Goal: Register for event/course

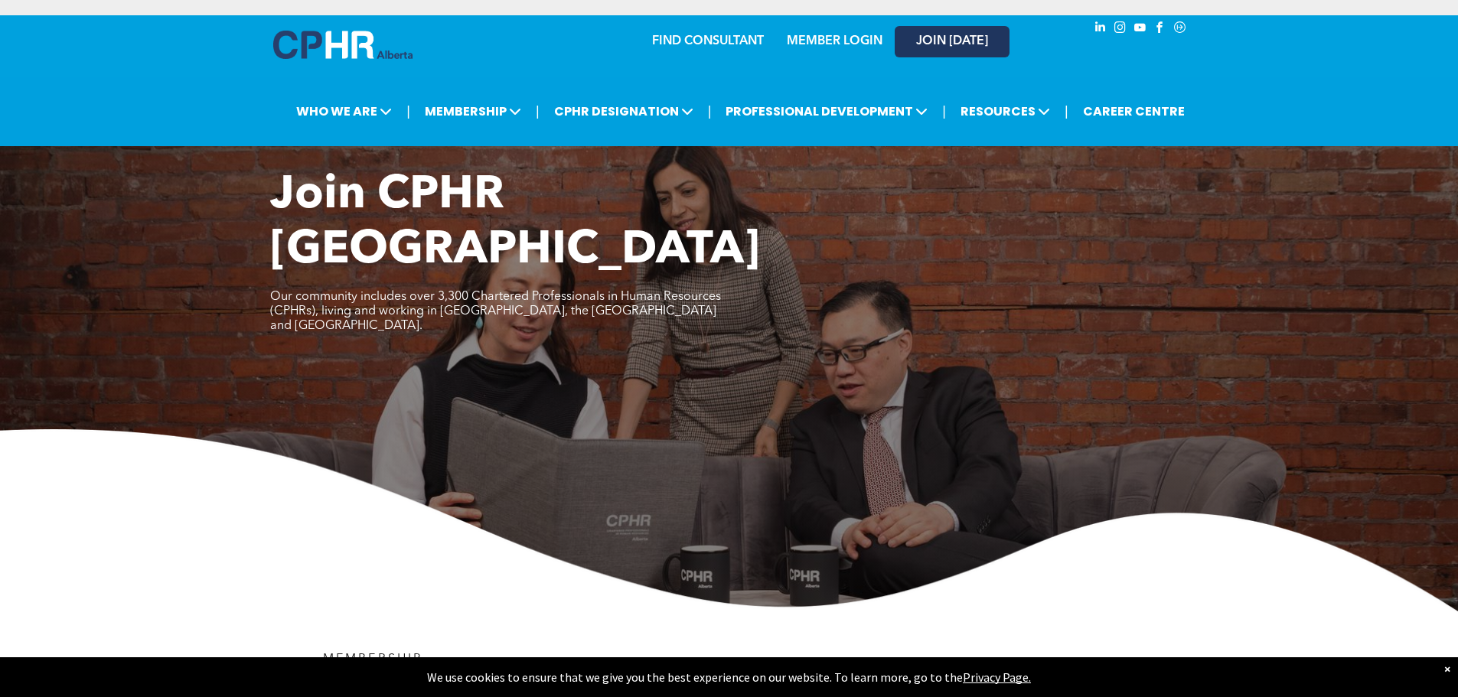
click at [968, 47] on span "JOIN [DATE]" at bounding box center [952, 41] width 72 height 15
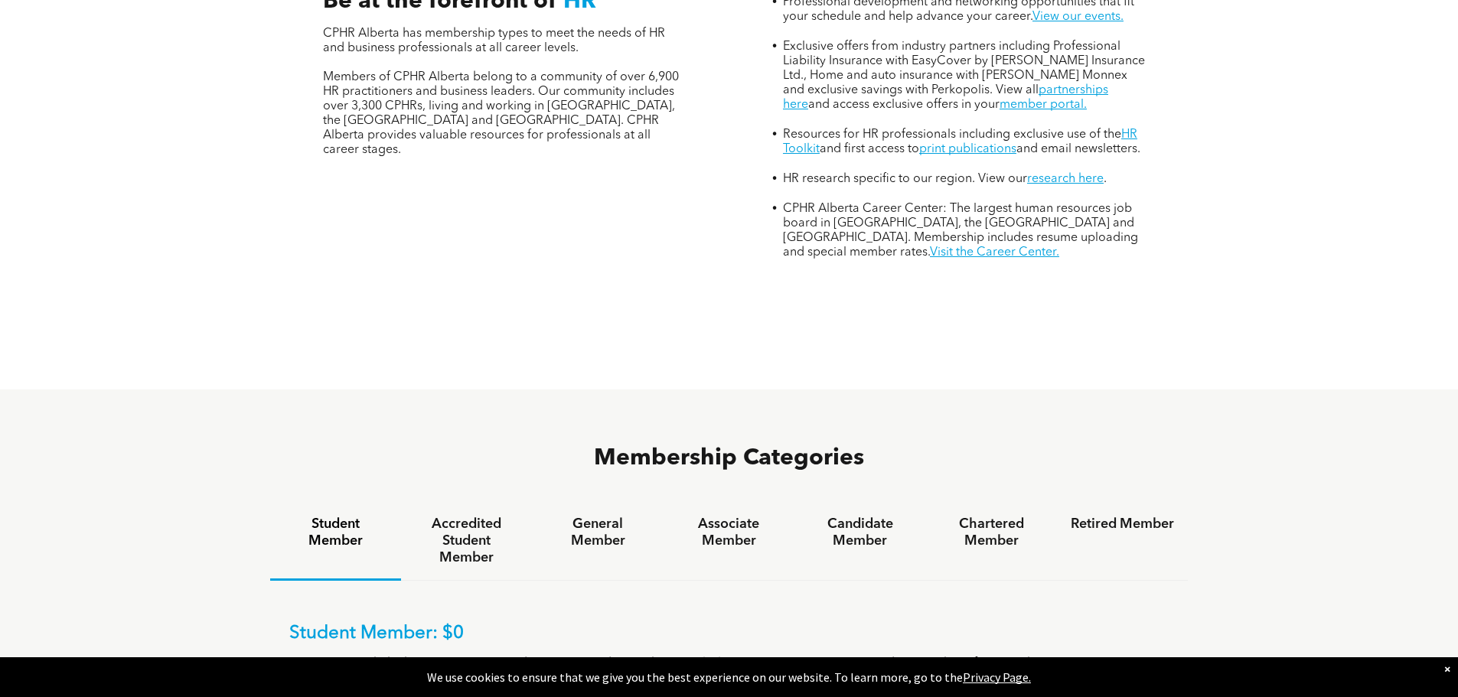
scroll to position [995, 0]
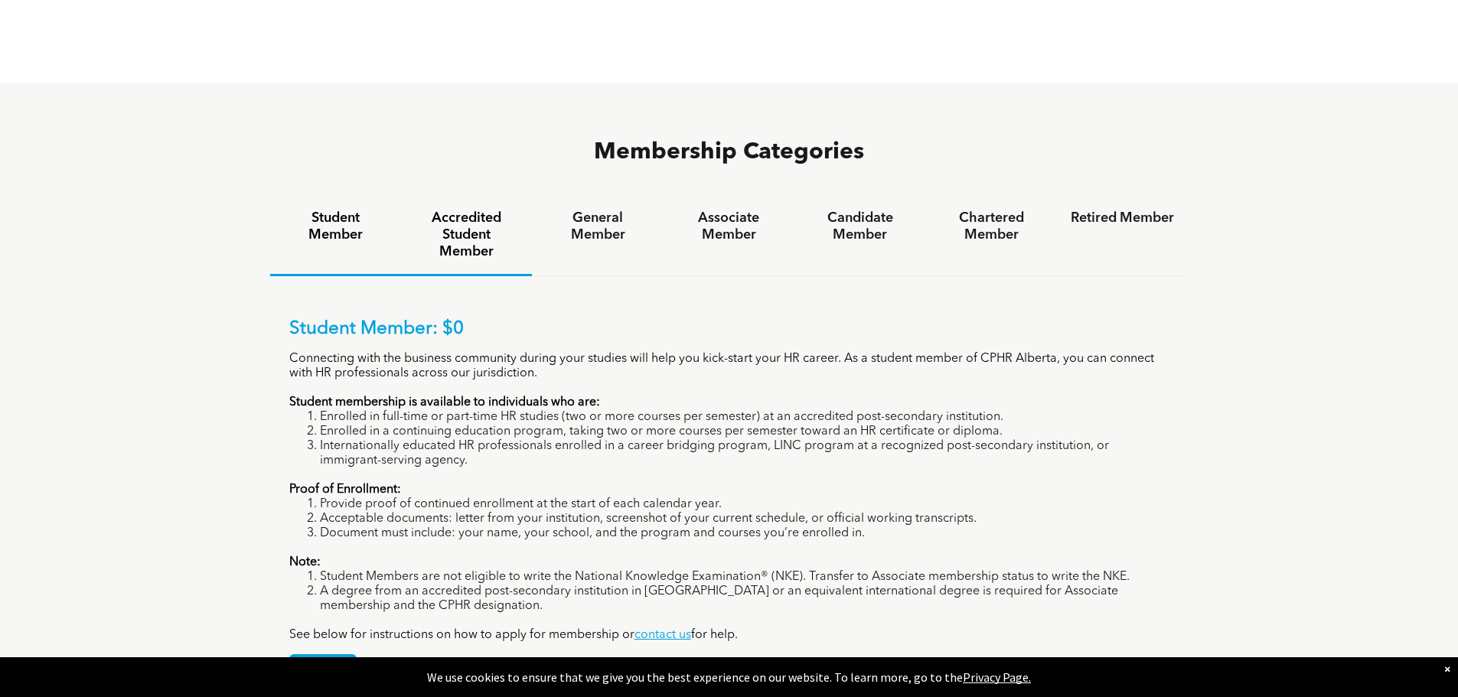
click at [472, 210] on h4 "Accredited Student Member" at bounding box center [466, 235] width 103 height 51
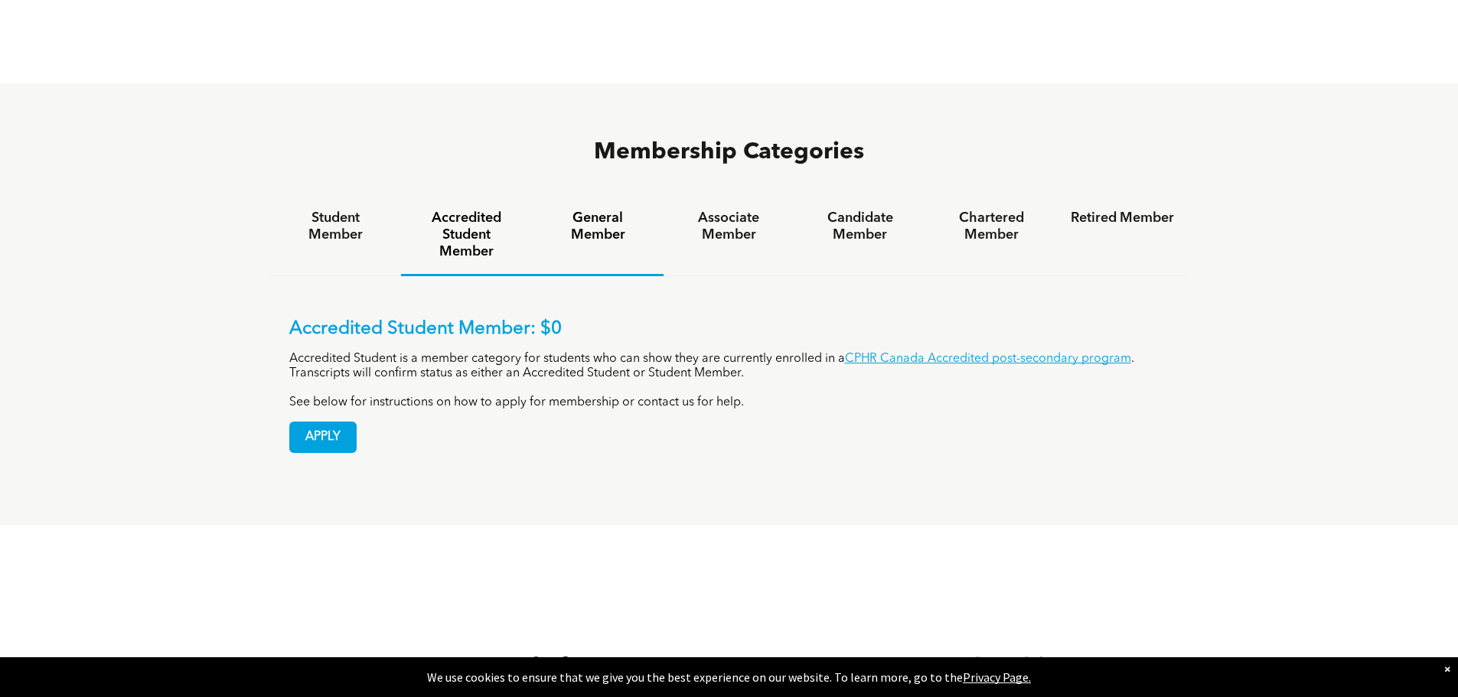
click at [603, 210] on h4 "General Member" at bounding box center [597, 227] width 103 height 34
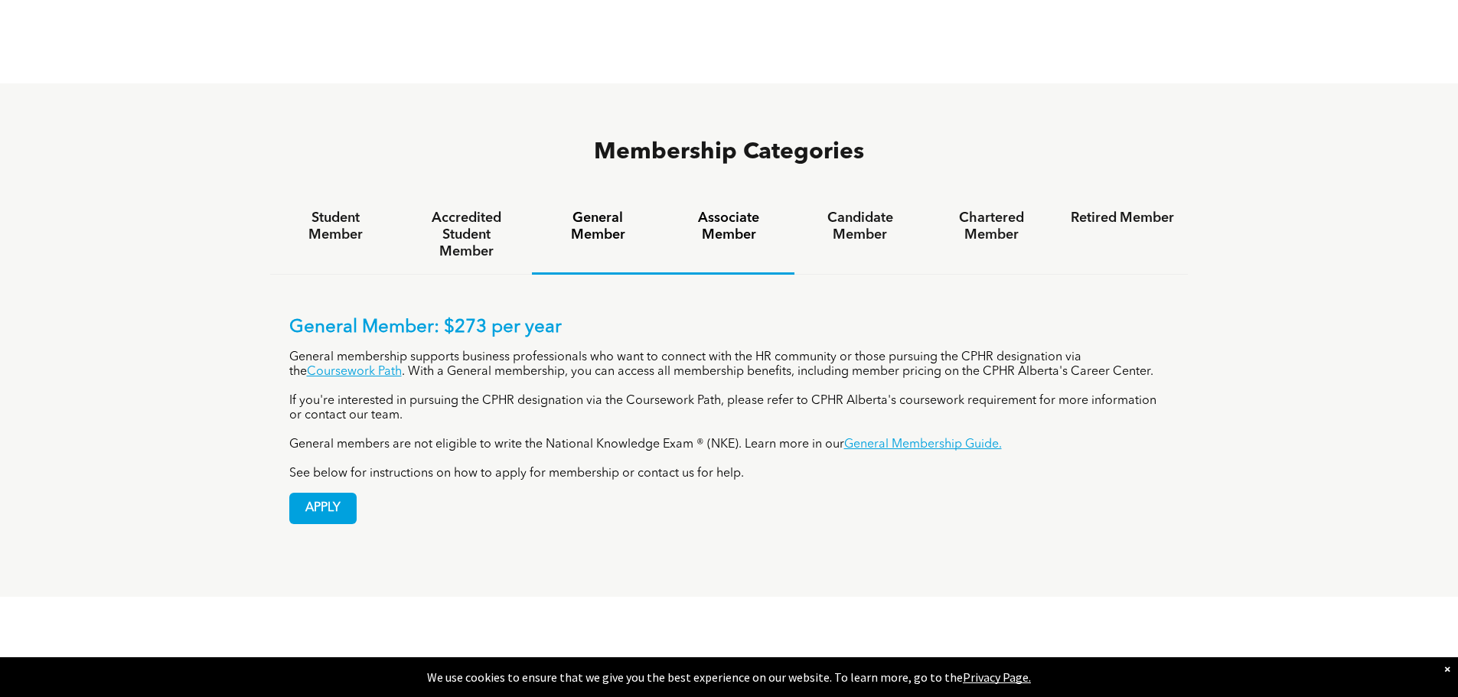
click at [739, 210] on h4 "Associate Member" at bounding box center [728, 227] width 103 height 34
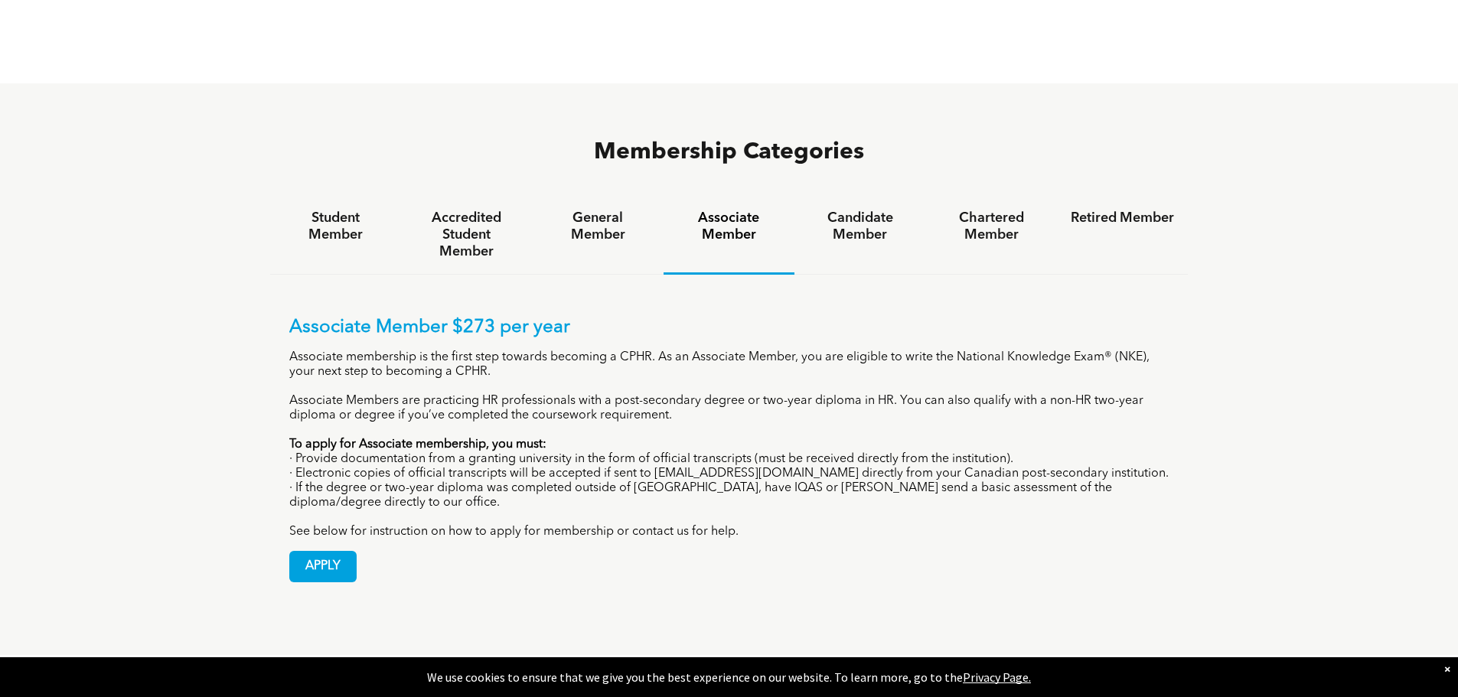
click at [1368, 329] on div "Membership Categories Student Member Accredited Student Member General Member A…" at bounding box center [729, 369] width 1458 height 572
drag, startPoint x: 318, startPoint y: 414, endPoint x: 502, endPoint y: 417, distance: 183.7
click at [502, 467] on p "· Electronic copies of official transcripts will be accepted if sent to [EMAIL_…" at bounding box center [729, 474] width 880 height 15
click at [872, 210] on h4 "Candidate Member" at bounding box center [859, 227] width 103 height 34
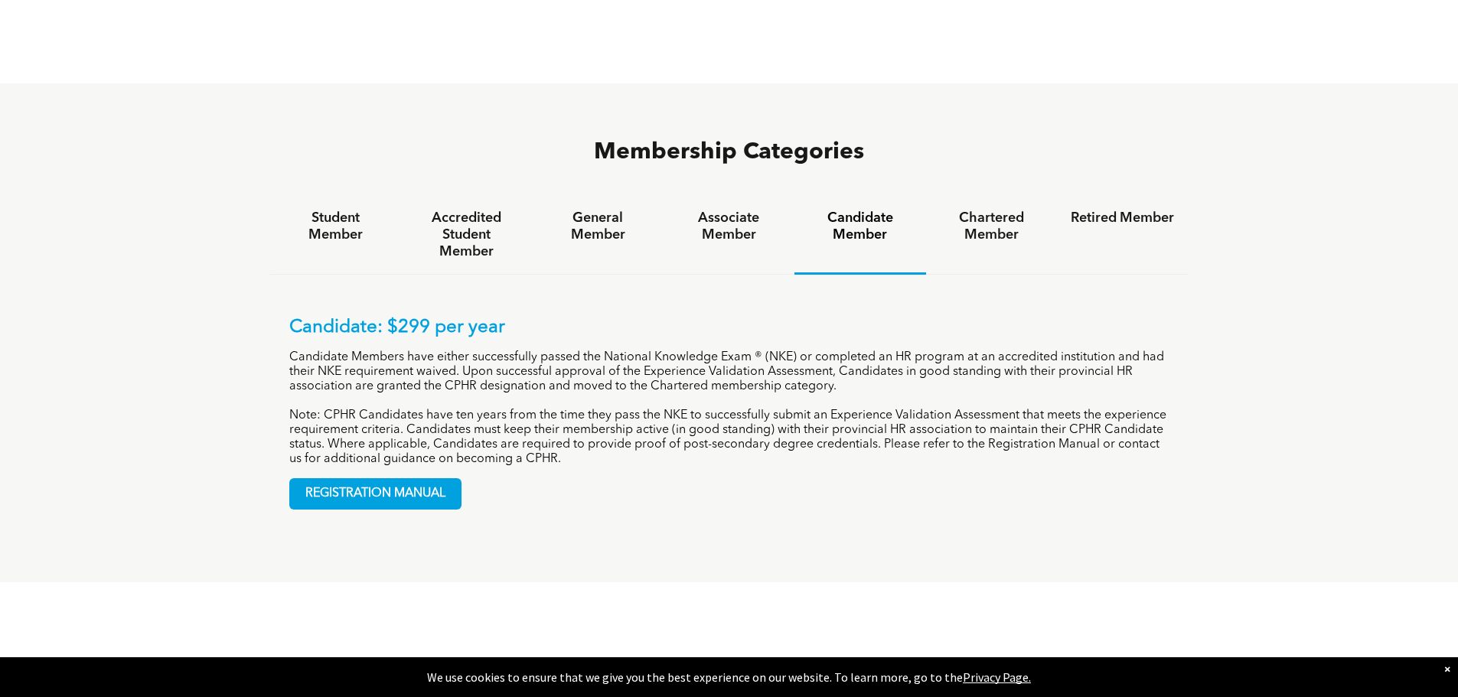
click at [462, 351] on p "Candidate Members have either successfully passed the National Knowledge Exam ®…" at bounding box center [729, 373] width 880 height 44
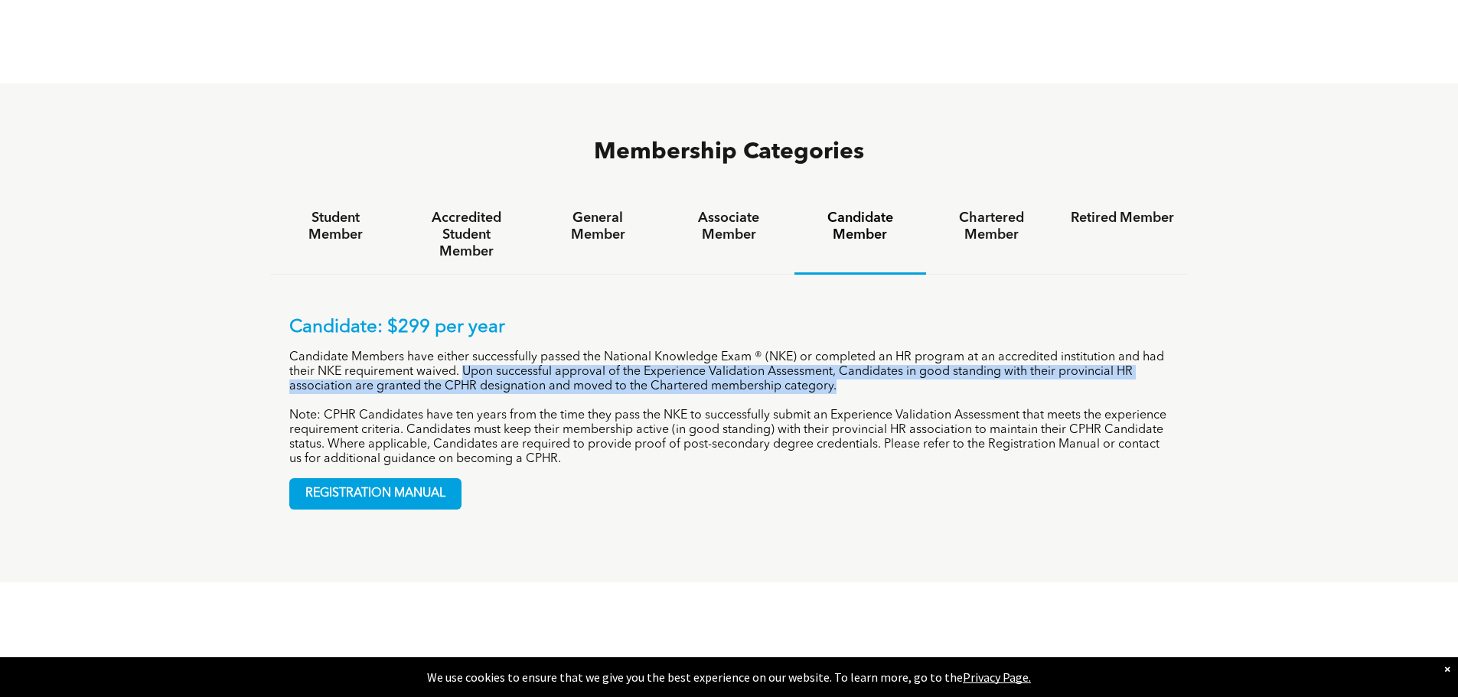
drag, startPoint x: 462, startPoint y: 315, endPoint x: 830, endPoint y: 331, distance: 368.5
click at [830, 351] on p "Candidate Members have either successfully passed the National Knowledge Exam ®…" at bounding box center [729, 373] width 880 height 44
click at [407, 479] on span "REGISTRATION MANUAL" at bounding box center [375, 494] width 171 height 30
